Goal: Task Accomplishment & Management: Manage account settings

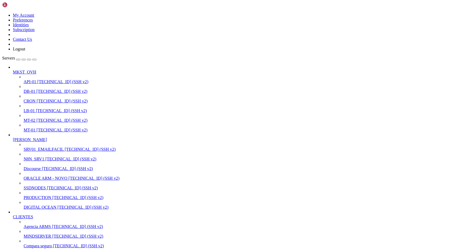
scroll to position [2573, 0]
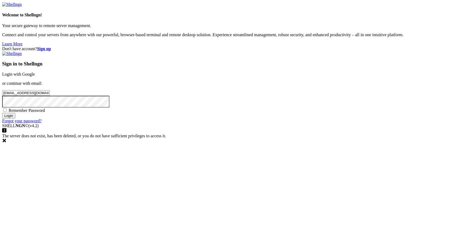
click at [15, 119] on input "Login" at bounding box center [8, 116] width 13 height 6
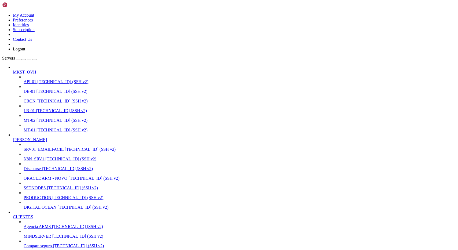
scroll to position [2573, 0]
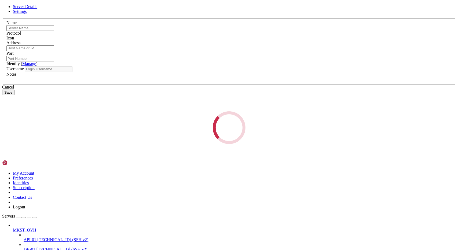
type input "LB-01"
type input "[TECHNICAL_ID]"
type input "2233"
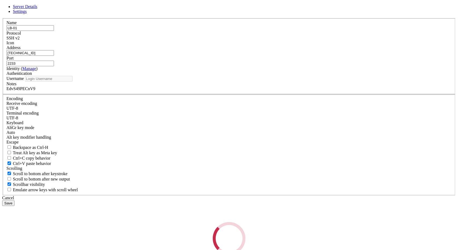
type input "root"
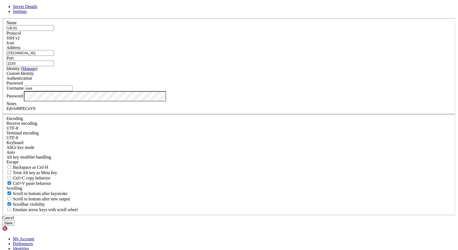
click at [54, 56] on input "[TECHNICAL_ID]" at bounding box center [30, 53] width 48 height 6
click at [151, 75] on div "Name LB-01 Protocol SSH v2 Icon Address [TECHNICAL_ID] ( Manage )" at bounding box center [229, 116] width 454 height 197
click at [265, 216] on div "Cancel" at bounding box center [229, 218] width 454 height 5
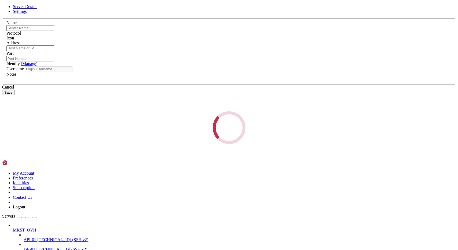
type input "DB-01"
type input "[TECHNICAL_ID]"
type input "2233"
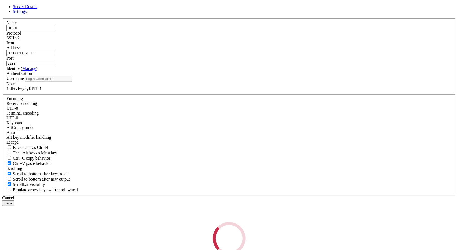
type input "root"
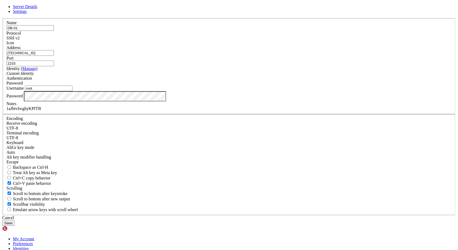
click at [54, 56] on input "[TECHNICAL_ID]" at bounding box center [30, 53] width 48 height 6
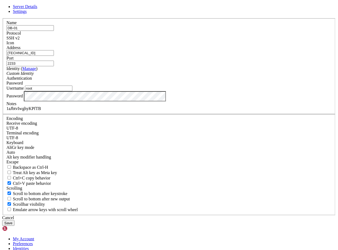
click at [54, 56] on input "[TECHNICAL_ID]" at bounding box center [30, 53] width 48 height 6
click at [201, 216] on div "Cancel" at bounding box center [169, 218] width 334 height 5
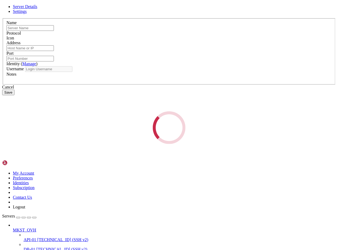
type input "CRON"
type input "[TECHNICAL_ID]"
type input "2233"
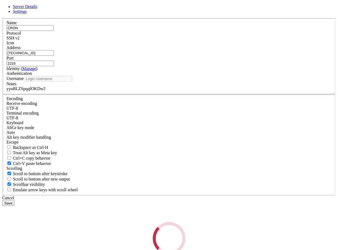
type input "root"
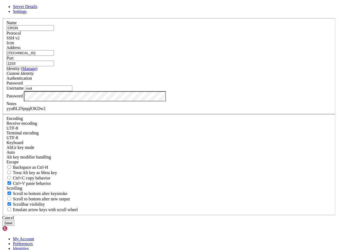
click at [54, 56] on input "[TECHNICAL_ID]" at bounding box center [30, 53] width 48 height 6
drag, startPoint x: 30, startPoint y: 102, endPoint x: 202, endPoint y: 196, distance: 195.7
click at [202, 216] on div "Cancel" at bounding box center [169, 218] width 334 height 5
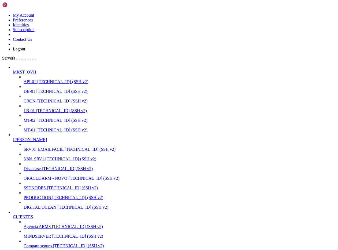
drag, startPoint x: 54, startPoint y: 146, endPoint x: 54, endPoint y: 151, distance: 4.8
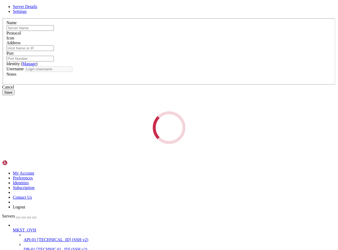
type input "MT-02"
type input "[TECHNICAL_ID]"
type input "2233"
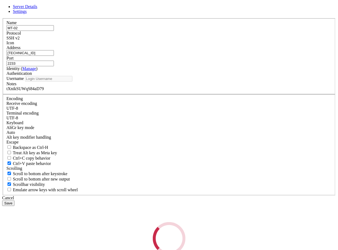
type input "root"
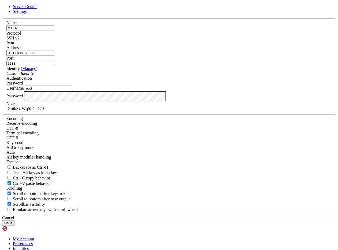
click at [54, 56] on input "[TECHNICAL_ID]" at bounding box center [30, 53] width 48 height 6
drag, startPoint x: 199, startPoint y: 197, endPoint x: 106, endPoint y: 153, distance: 102.5
click at [199, 216] on div "Cancel" at bounding box center [169, 218] width 334 height 5
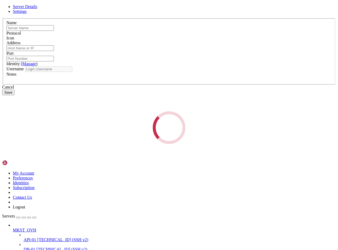
type input "MT-01"
type input "[TECHNICAL_ID]"
type input "2233"
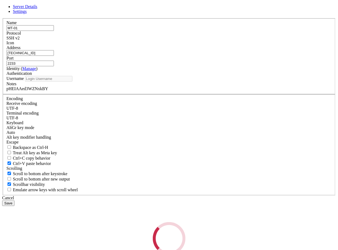
type input "root"
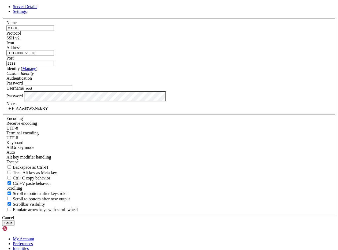
click at [54, 56] on input "[TECHNICAL_ID]" at bounding box center [30, 53] width 48 height 6
click at [201, 216] on div "Cancel" at bounding box center [169, 218] width 334 height 5
